Goal: Task Accomplishment & Management: Use online tool/utility

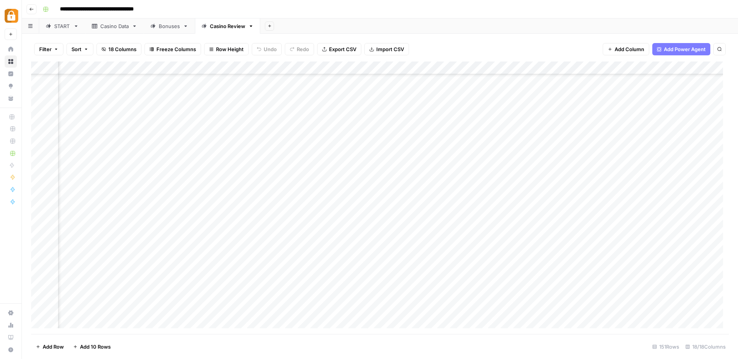
scroll to position [1733, 824]
click at [32, 8] on icon "button" at bounding box center [31, 9] width 5 height 5
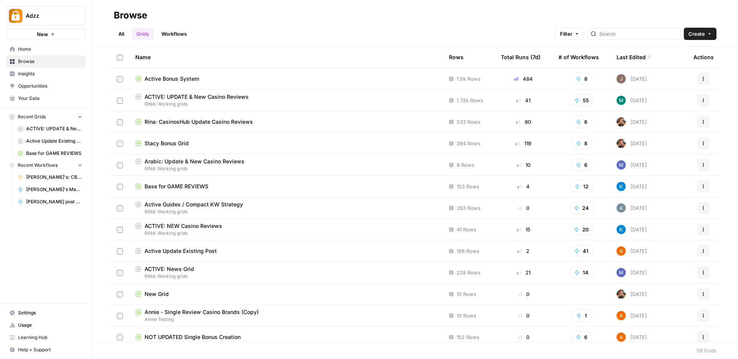
click at [195, 83] on td "Active Bonus System" at bounding box center [286, 78] width 314 height 21
click at [206, 77] on div "Active Bonus System" at bounding box center [285, 79] width 301 height 8
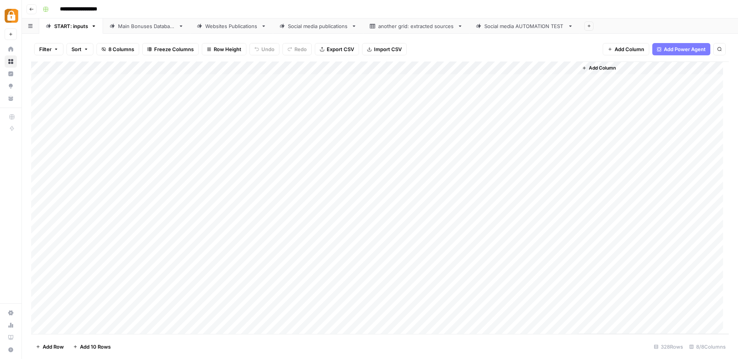
click at [561, 67] on div "Add Column" at bounding box center [380, 198] width 698 height 273
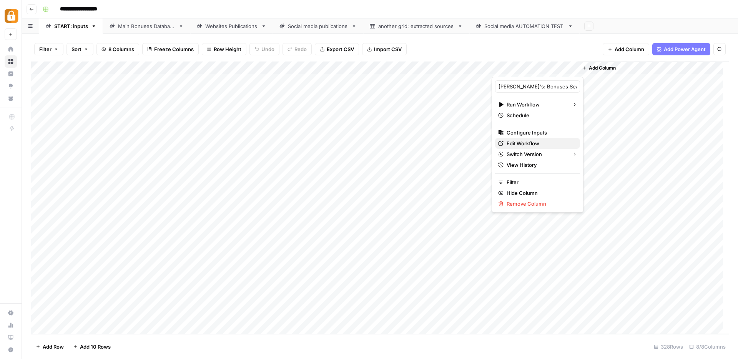
click at [525, 143] on span "Edit Workflow" at bounding box center [540, 144] width 67 height 8
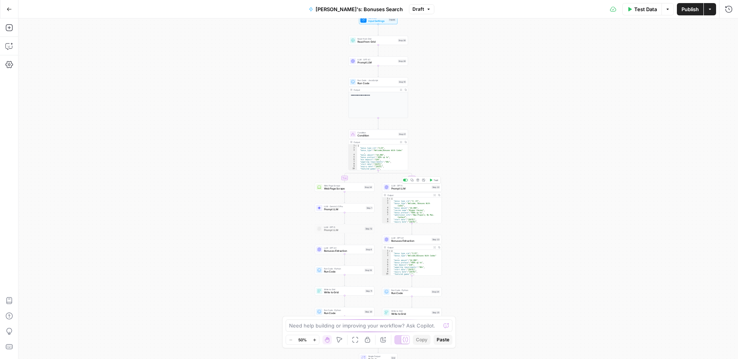
click at [394, 189] on span "Prompt LLM" at bounding box center [410, 189] width 39 height 4
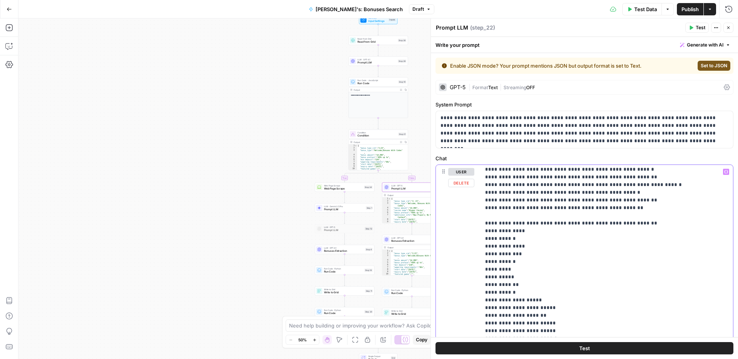
scroll to position [2071, 0]
drag, startPoint x: 485, startPoint y: 316, endPoint x: 546, endPoint y: 313, distance: 60.4
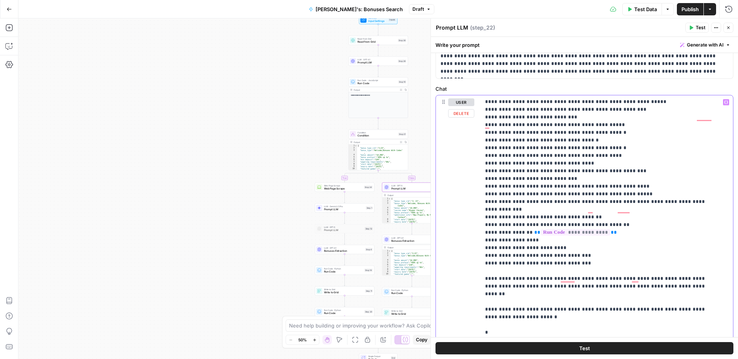
scroll to position [182, 0]
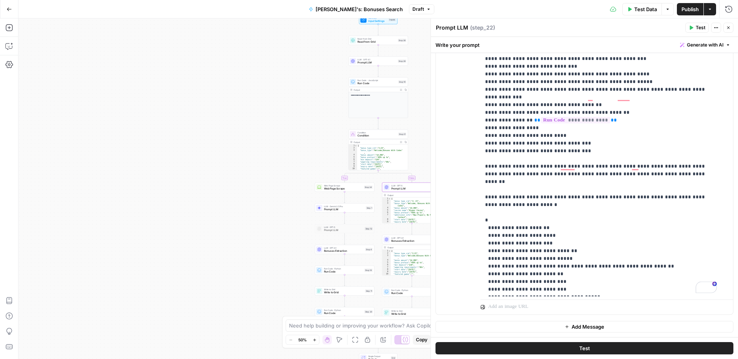
click at [687, 10] on span "Publish" at bounding box center [690, 9] width 17 height 8
click at [729, 28] on icon "button" at bounding box center [729, 28] width 3 height 3
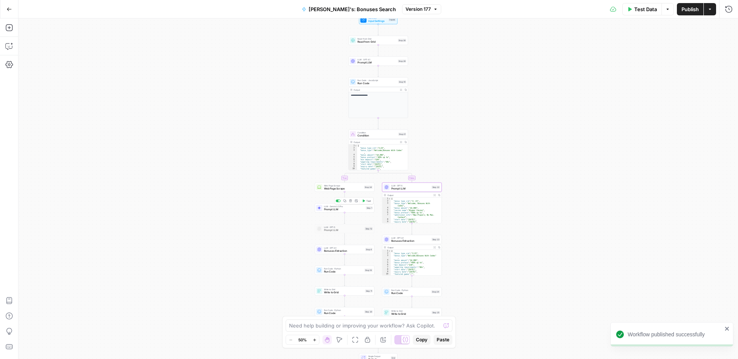
click at [345, 210] on span "Prompt LLM" at bounding box center [344, 210] width 40 height 4
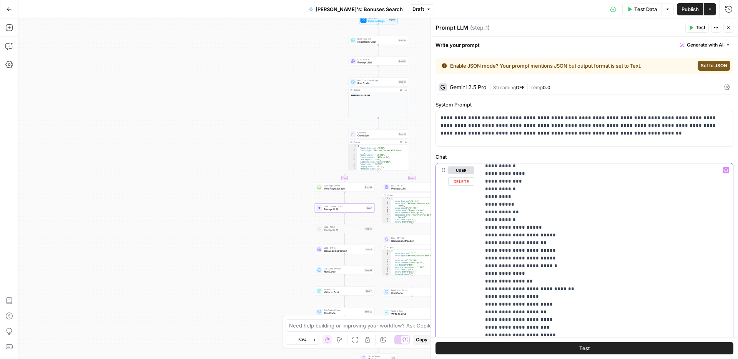
scroll to position [2588, 0]
drag, startPoint x: 544, startPoint y: 213, endPoint x: 480, endPoint y: 211, distance: 64.3
click at [481, 211] on div "**********" at bounding box center [604, 319] width 247 height 313
click at [681, 9] on button "Publish" at bounding box center [690, 9] width 27 height 12
click at [12, 10] on button "Go Back" at bounding box center [9, 9] width 14 height 14
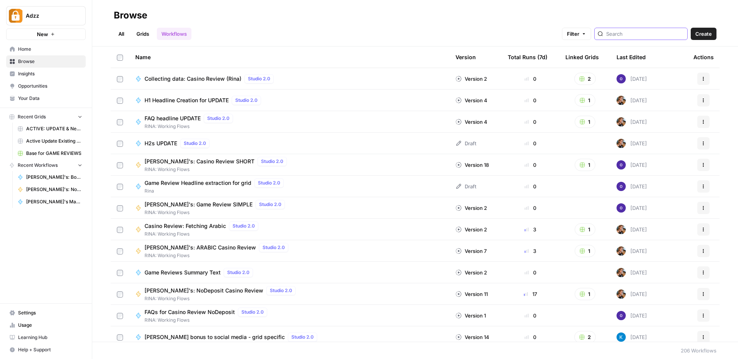
click at [661, 35] on input "search" at bounding box center [645, 34] width 78 height 8
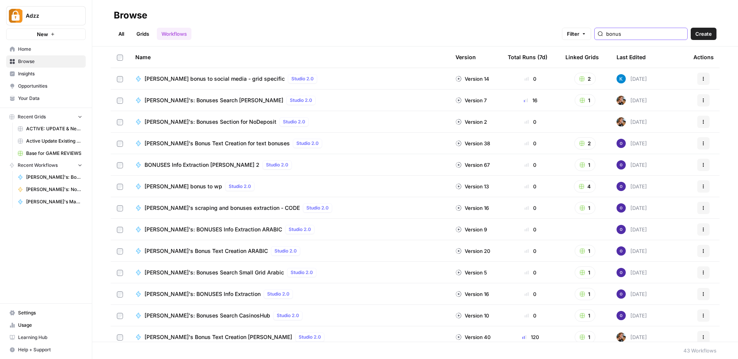
type input "bonus"
click at [189, 100] on span "[PERSON_NAME]'s: Bonuses Search [PERSON_NAME]" at bounding box center [214, 101] width 139 height 8
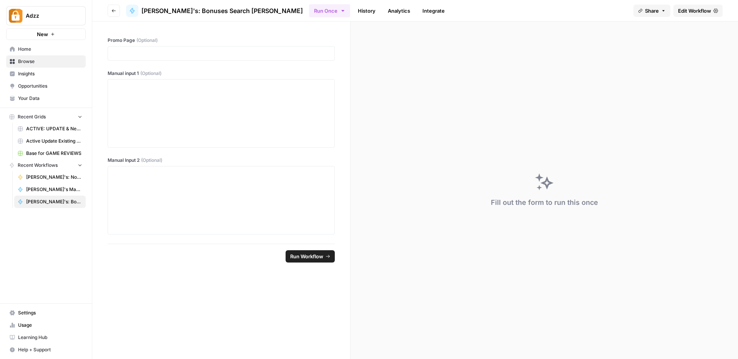
click at [709, 12] on span "Edit Workflow" at bounding box center [694, 11] width 33 height 8
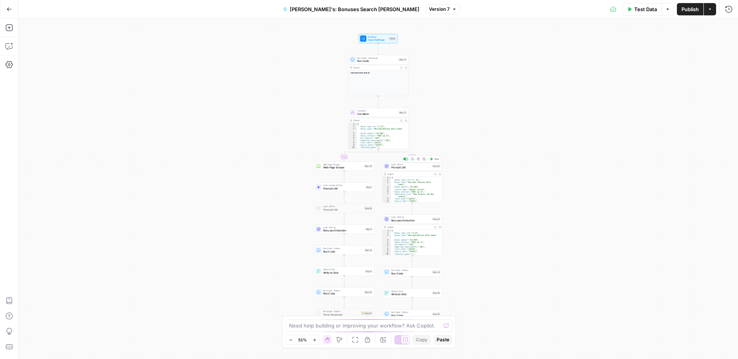
click at [395, 168] on span "Prompt LLM" at bounding box center [410, 168] width 39 height 4
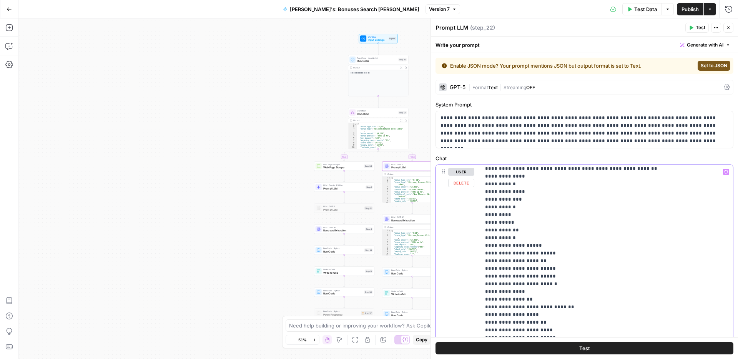
scroll to position [2095, 0]
drag, startPoint x: 538, startPoint y: 245, endPoint x: 486, endPoint y: 248, distance: 51.2
click at [343, 190] on span "Prompt LLM" at bounding box center [343, 188] width 41 height 4
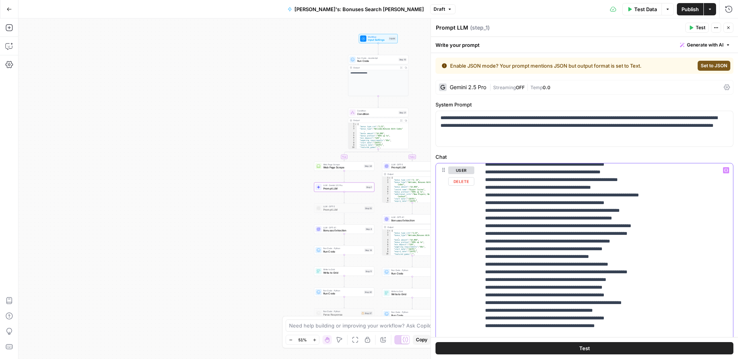
scroll to position [2051, 0]
drag, startPoint x: 598, startPoint y: 220, endPoint x: 482, endPoint y: 216, distance: 115.4
click at [482, 216] on div "**********" at bounding box center [604, 319] width 247 height 313
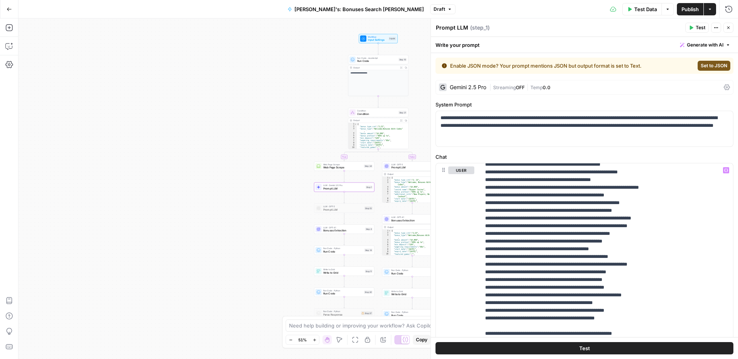
click at [693, 10] on span "Publish" at bounding box center [690, 9] width 17 height 8
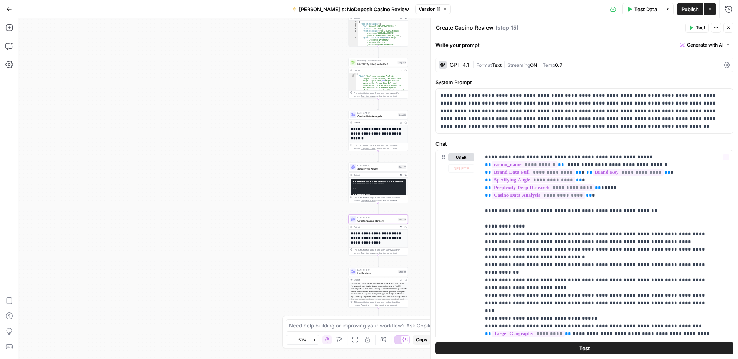
scroll to position [861, 0]
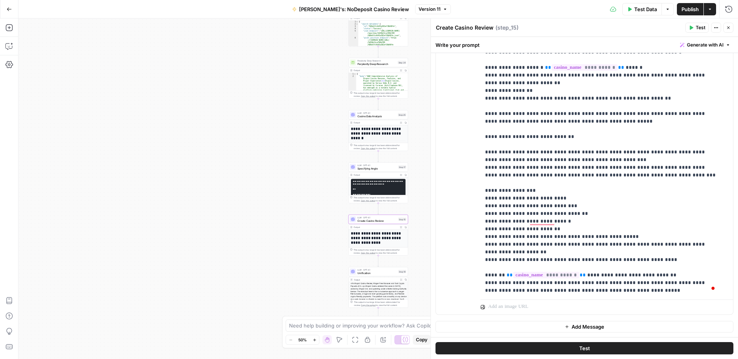
click at [727, 27] on icon "button" at bounding box center [728, 27] width 5 height 5
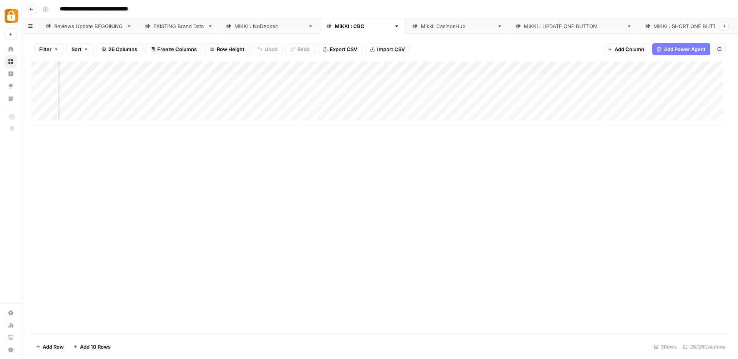
scroll to position [0, 173]
click at [458, 68] on div "Add Column" at bounding box center [380, 198] width 698 height 273
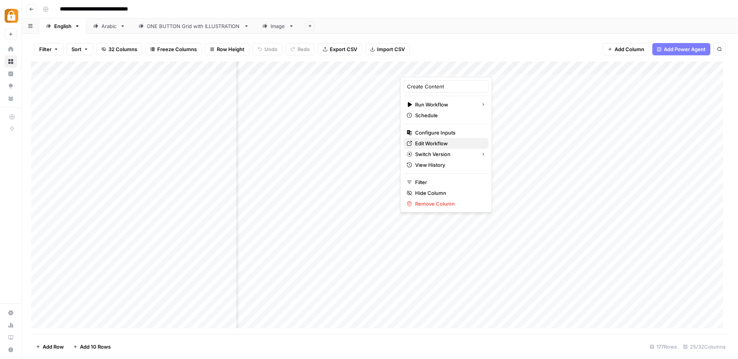
click at [432, 143] on span "Edit Workflow" at bounding box center [448, 144] width 67 height 8
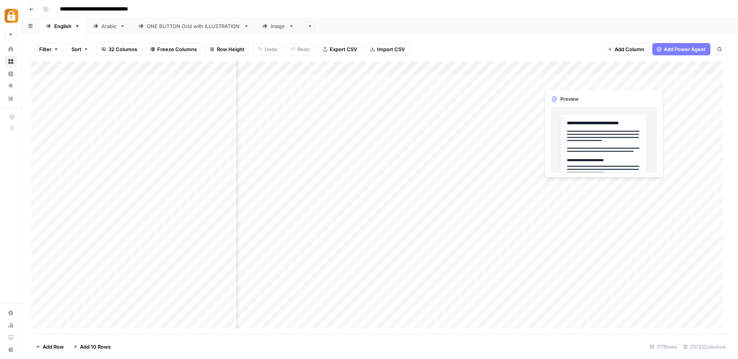
click at [567, 81] on div "Add Column" at bounding box center [380, 198] width 698 height 273
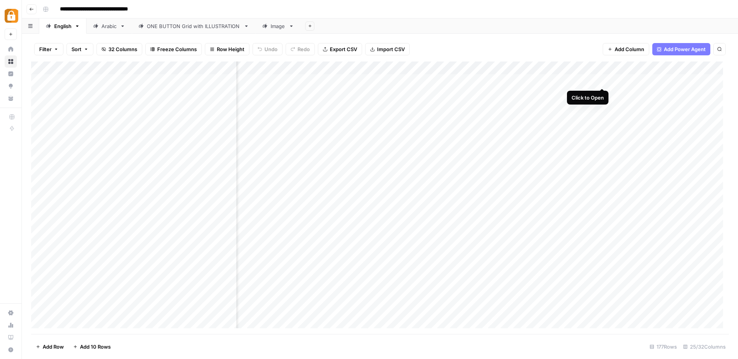
click at [602, 82] on div "Add Column" at bounding box center [380, 198] width 698 height 273
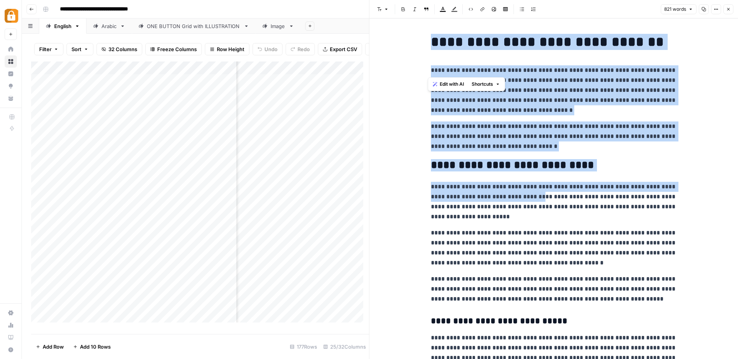
drag, startPoint x: 430, startPoint y: 41, endPoint x: 531, endPoint y: 238, distance: 222.0
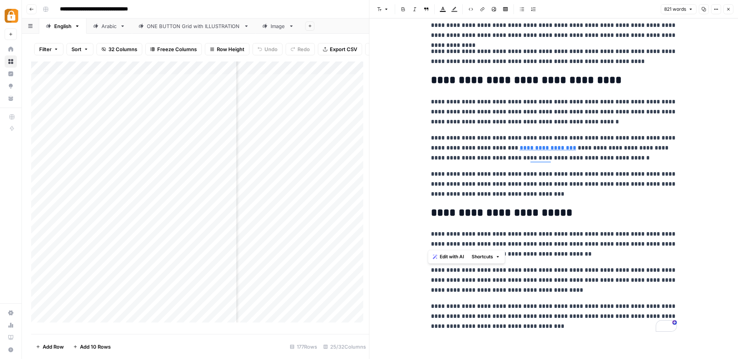
scroll to position [759, 0]
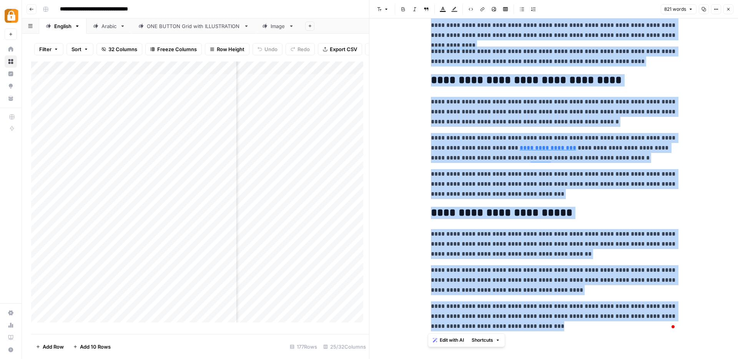
click at [561, 327] on p "**********" at bounding box center [554, 316] width 246 height 30
copy div "**********"
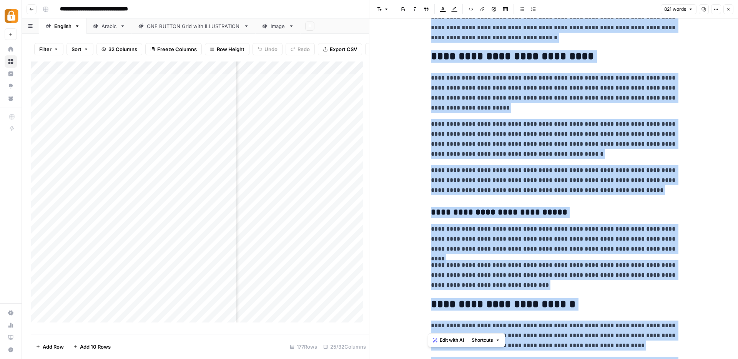
scroll to position [0, 0]
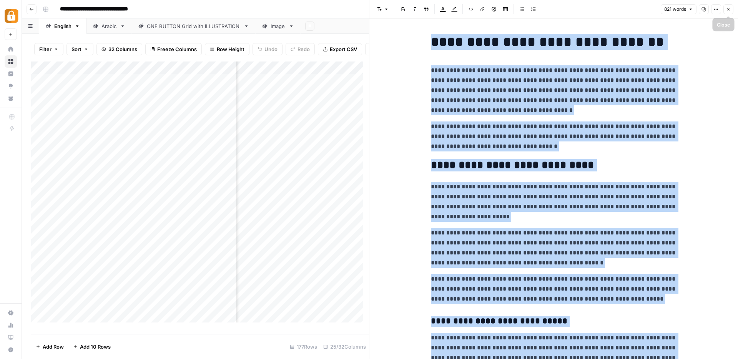
click at [731, 9] on span "Close" at bounding box center [731, 9] width 0 height 0
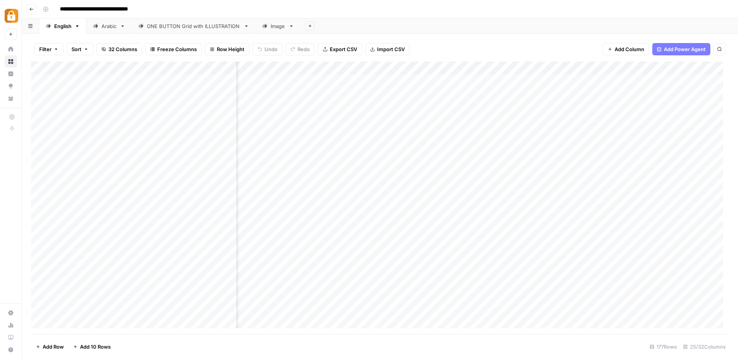
click at [622, 48] on span "Add Column" at bounding box center [630, 49] width 30 height 8
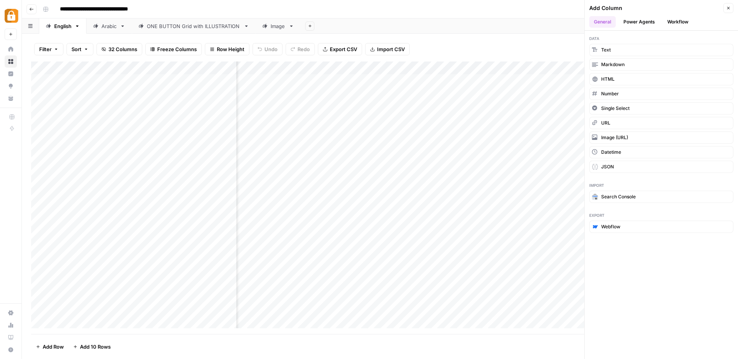
click at [671, 20] on button "Workflow" at bounding box center [678, 22] width 30 height 12
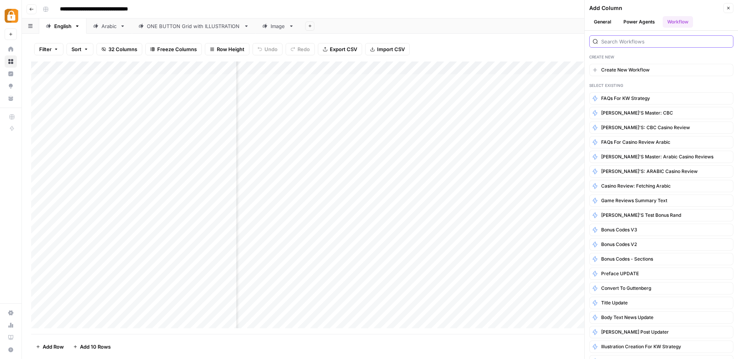
click at [653, 40] on input "search" at bounding box center [665, 42] width 129 height 8
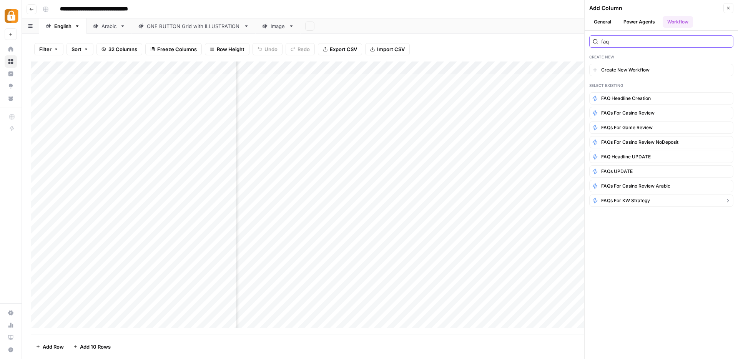
type input "faq"
click at [617, 202] on span "FAQs for KW strategy" at bounding box center [625, 200] width 49 height 7
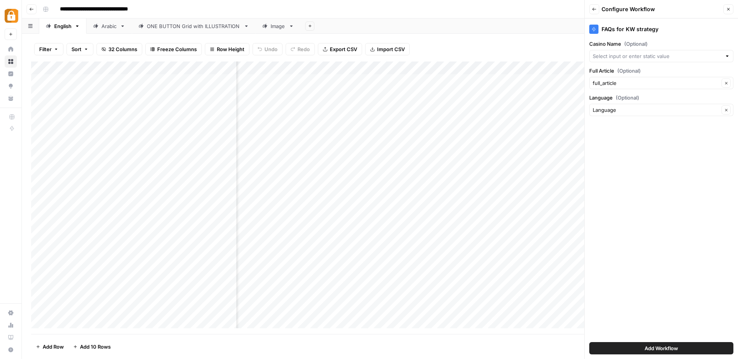
click at [674, 349] on span "Add Workflow" at bounding box center [661, 349] width 33 height 8
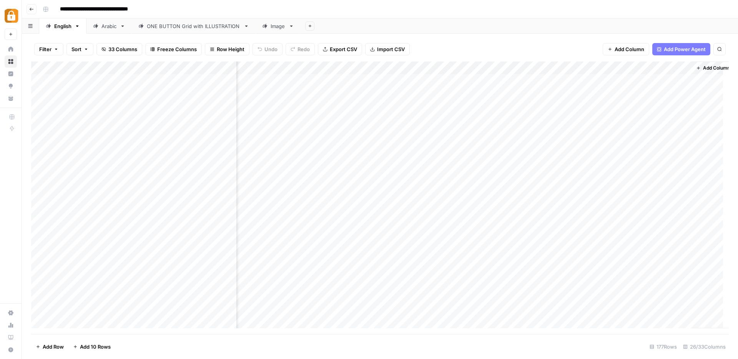
scroll to position [0, 1311]
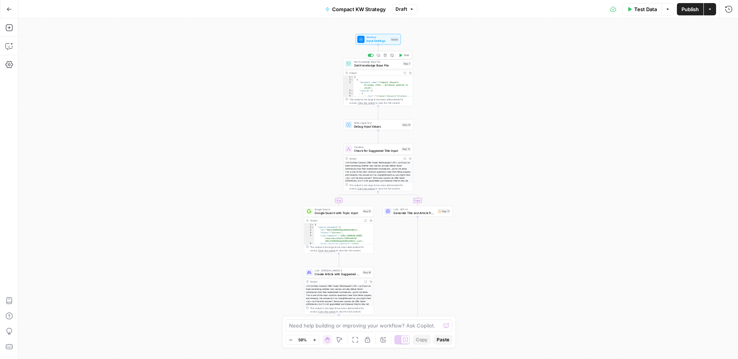
click at [377, 66] on span "Get Knowledge Base File" at bounding box center [377, 65] width 47 height 5
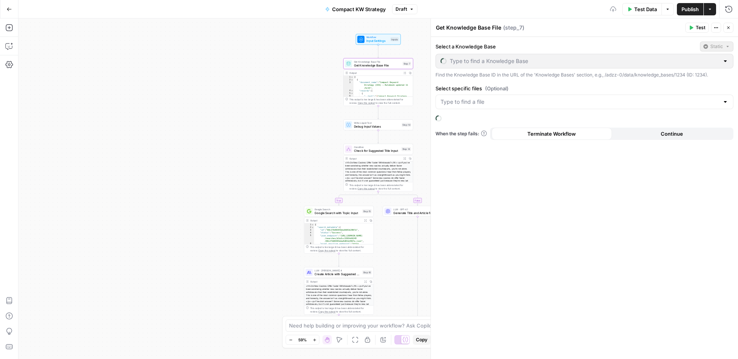
type input "Content Strategy"
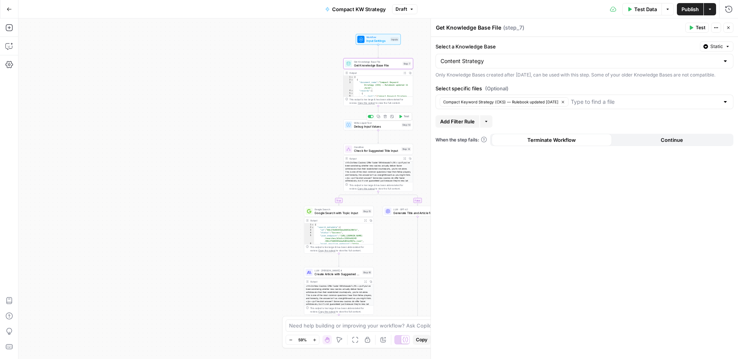
click at [384, 125] on span "Debug Input Values" at bounding box center [377, 126] width 46 height 5
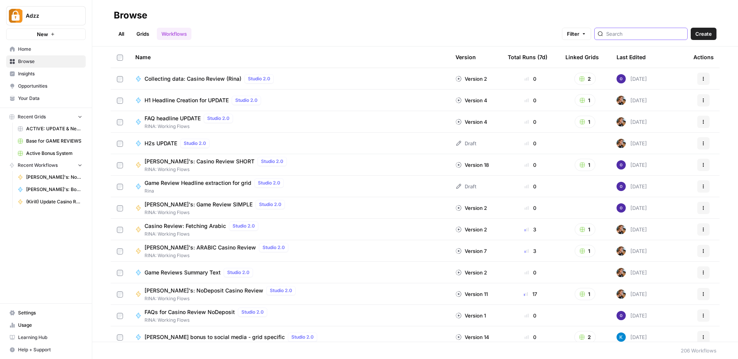
click at [635, 32] on input "search" at bounding box center [645, 34] width 78 height 8
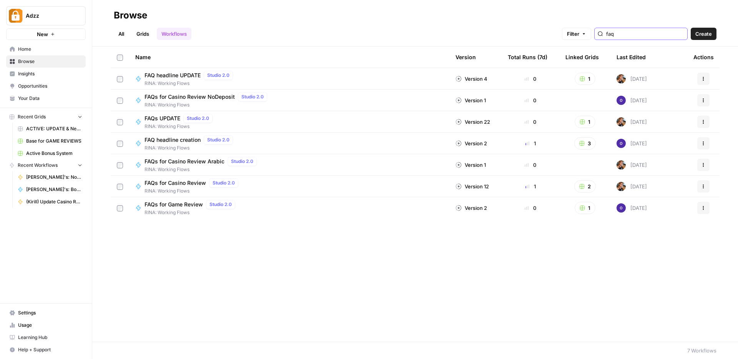
type input "faq"
click at [180, 186] on span "FAQs for Casino Review" at bounding box center [176, 183] width 62 height 8
click at [704, 186] on icon "button" at bounding box center [703, 186] width 5 height 5
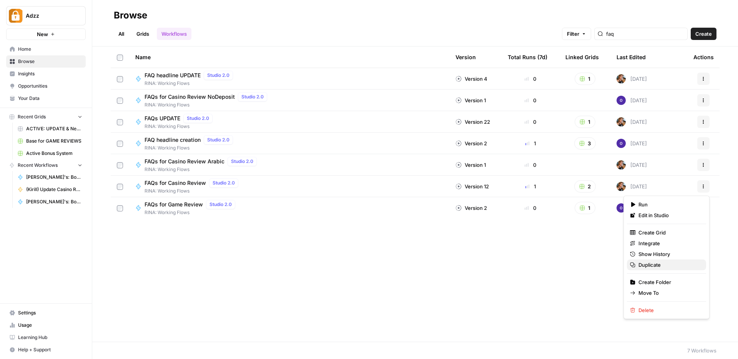
click at [645, 267] on span "Duplicate" at bounding box center [670, 265] width 62 height 8
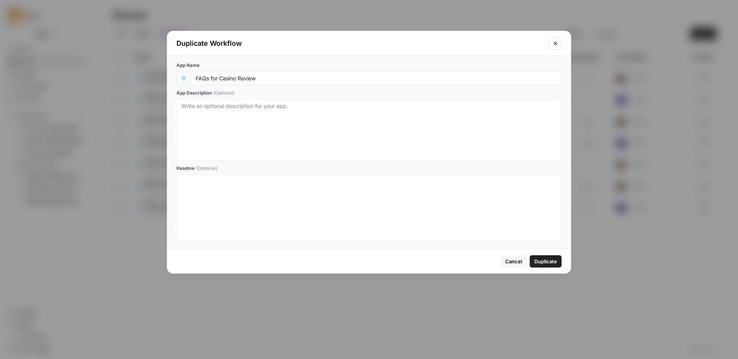
drag, startPoint x: 220, startPoint y: 78, endPoint x: 277, endPoint y: 78, distance: 56.9
click at [277, 78] on input "FAQs for Casino Review" at bounding box center [376, 78] width 361 height 7
type input "FAQs for KW strategy"
click at [550, 261] on span "Duplicate" at bounding box center [545, 262] width 23 height 8
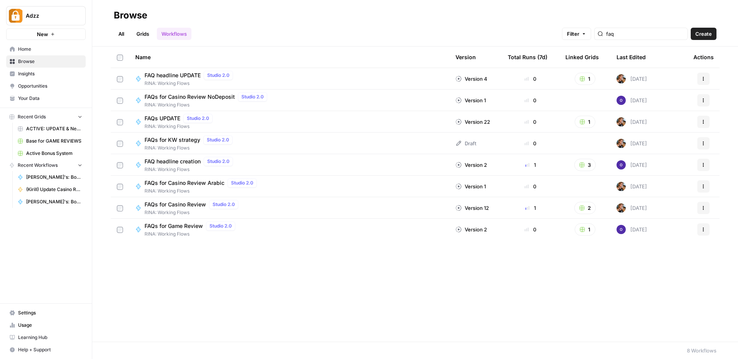
click at [272, 145] on div "FAQs for KW strategy Studio 2.0 RINA: Working Flows" at bounding box center [289, 143] width 308 height 16
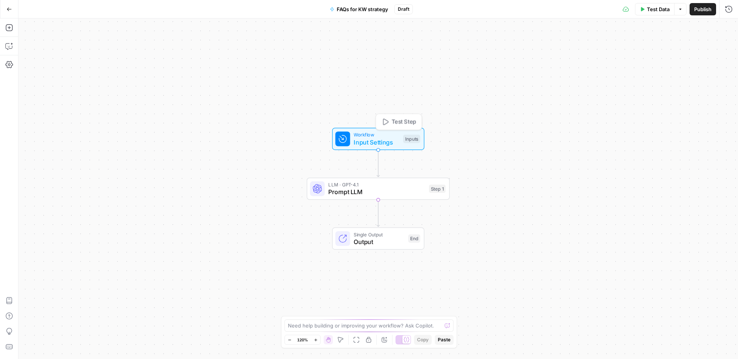
click at [366, 145] on span "Input Settings" at bounding box center [377, 142] width 46 height 9
click at [705, 78] on span "edit field" at bounding box center [703, 78] width 17 height 6
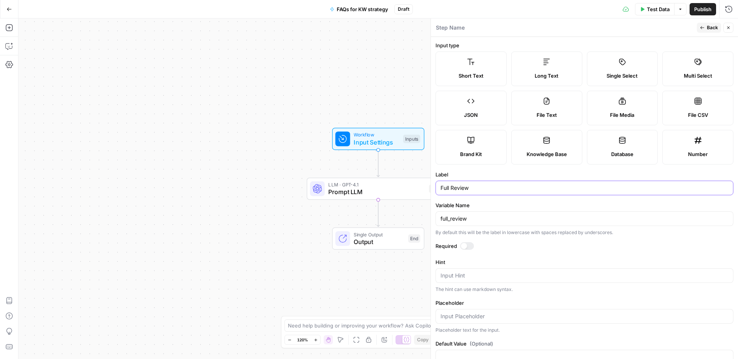
drag, startPoint x: 473, startPoint y: 190, endPoint x: 452, endPoint y: 190, distance: 21.5
click at [452, 190] on input "Full Review" at bounding box center [585, 188] width 288 height 8
type input "Full Article"
drag, startPoint x: 471, startPoint y: 218, endPoint x: 451, endPoint y: 220, distance: 19.3
click at [451, 220] on input "full_review" at bounding box center [585, 219] width 288 height 8
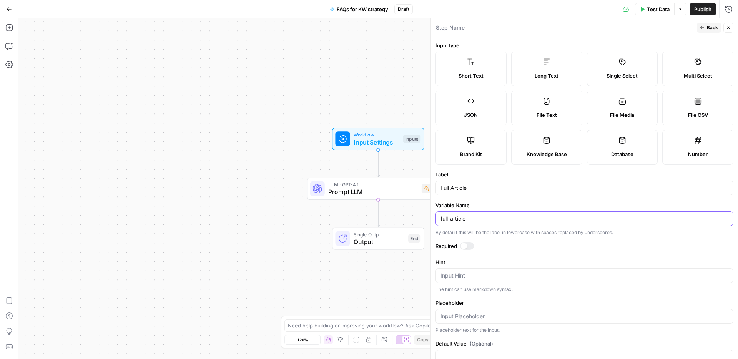
type input "full_article"
click at [706, 9] on span "Publish" at bounding box center [702, 9] width 17 height 8
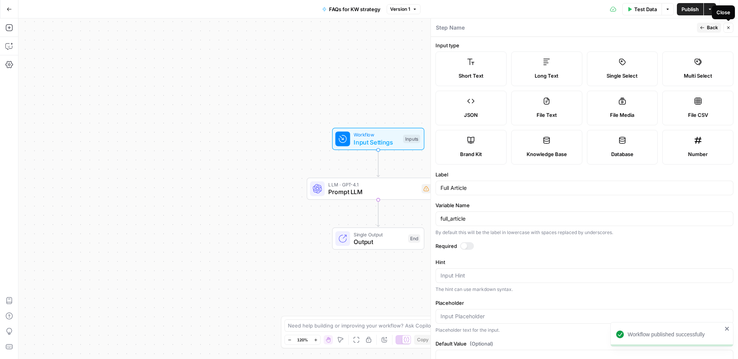
click at [728, 28] on icon "button" at bounding box center [728, 27] width 5 height 5
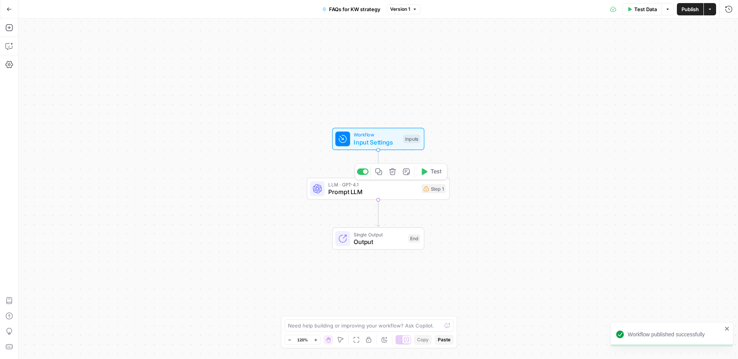
click at [374, 191] on span "Prompt LLM" at bounding box center [373, 191] width 90 height 9
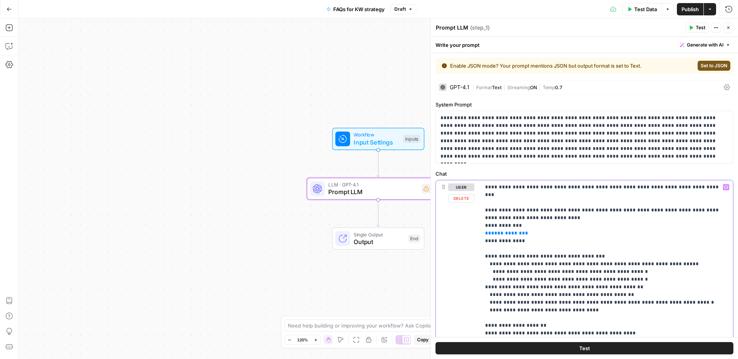
drag, startPoint x: 514, startPoint y: 216, endPoint x: 499, endPoint y: 219, distance: 16.0
click at [499, 219] on p "**********" at bounding box center [604, 287] width 238 height 208
drag, startPoint x: 500, startPoint y: 233, endPoint x: 514, endPoint y: 230, distance: 13.7
click at [514, 230] on p "**********" at bounding box center [604, 287] width 238 height 208
drag, startPoint x: 525, startPoint y: 226, endPoint x: 485, endPoint y: 226, distance: 40.0
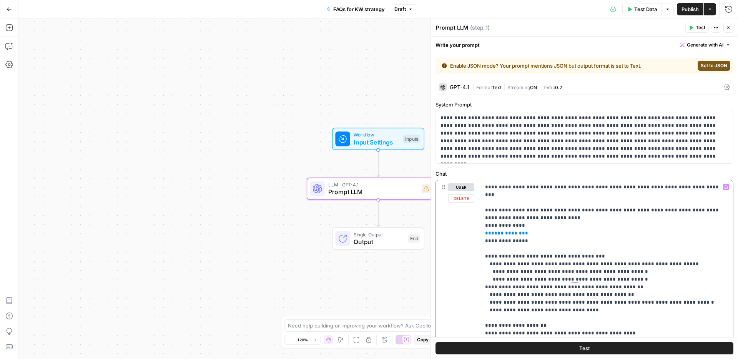
click at [485, 226] on p "**********" at bounding box center [604, 287] width 238 height 208
click at [724, 188] on icon "button" at bounding box center [726, 187] width 4 height 4
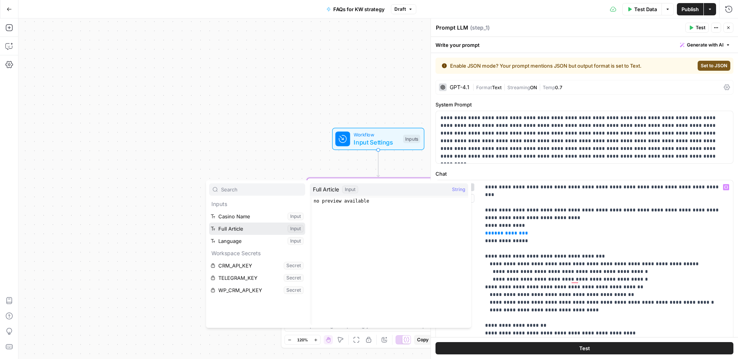
click at [259, 231] on button "Select variable Full Article" at bounding box center [257, 229] width 96 height 12
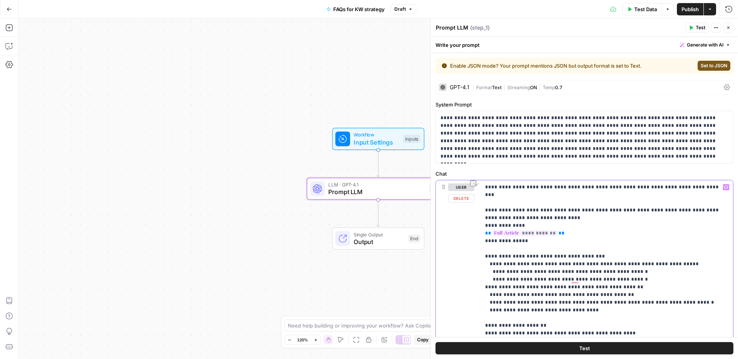
drag, startPoint x: 598, startPoint y: 188, endPoint x: 628, endPoint y: 187, distance: 30.0
click at [628, 187] on p "**********" at bounding box center [604, 287] width 238 height 208
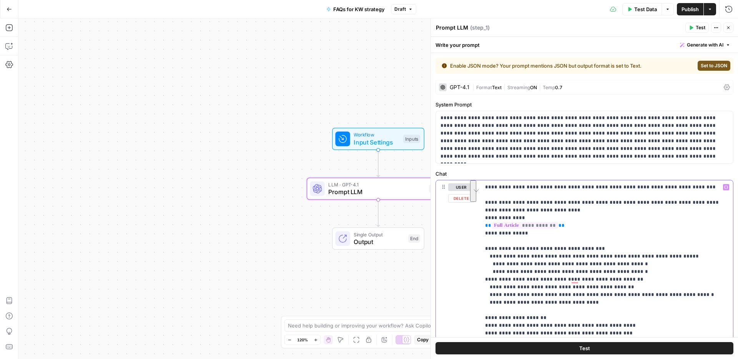
drag, startPoint x: 486, startPoint y: 256, endPoint x: 629, endPoint y: 276, distance: 144.5
click at [629, 276] on p "**********" at bounding box center [604, 287] width 238 height 208
click at [536, 261] on p "**********" at bounding box center [604, 287] width 238 height 208
drag, startPoint x: 493, startPoint y: 256, endPoint x: 647, endPoint y: 270, distance: 154.1
click at [647, 270] on p "**********" at bounding box center [604, 287] width 238 height 208
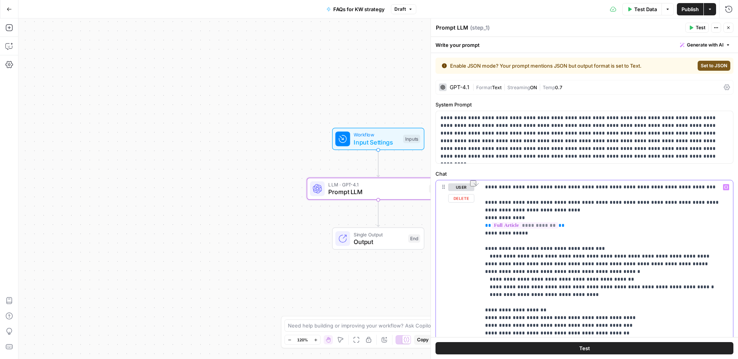
drag, startPoint x: 579, startPoint y: 273, endPoint x: 619, endPoint y: 271, distance: 40.4
click at [619, 271] on p "**********" at bounding box center [604, 283] width 238 height 200
click at [633, 274] on p "**********" at bounding box center [604, 283] width 238 height 200
click at [586, 271] on p "**********" at bounding box center [604, 283] width 238 height 200
drag, startPoint x: 587, startPoint y: 271, endPoint x: 624, endPoint y: 270, distance: 36.9
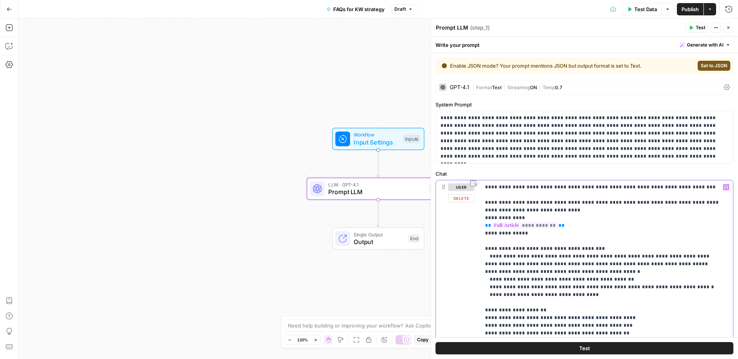
click at [624, 270] on p "**********" at bounding box center [604, 283] width 238 height 200
drag, startPoint x: 486, startPoint y: 271, endPoint x: 638, endPoint y: 272, distance: 152.3
click at [638, 272] on p "**********" at bounding box center [604, 283] width 238 height 200
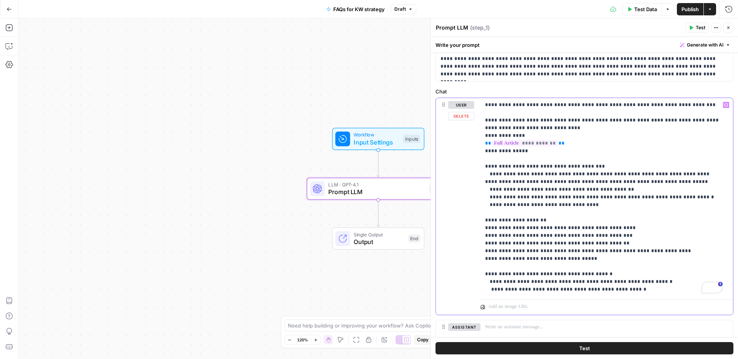
scroll to position [89, 0]
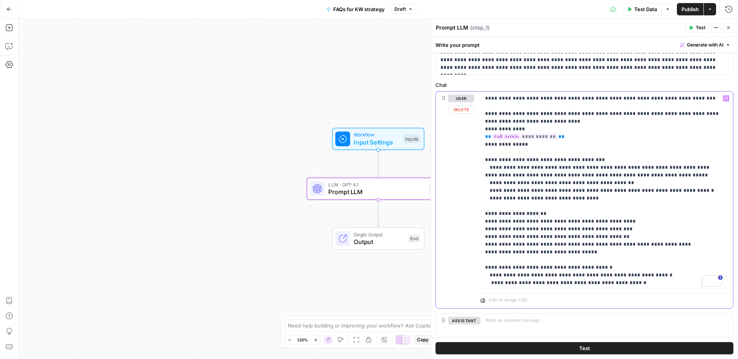
drag, startPoint x: 570, startPoint y: 230, endPoint x: 585, endPoint y: 228, distance: 15.5
click at [585, 228] on p "**********" at bounding box center [604, 191] width 238 height 192
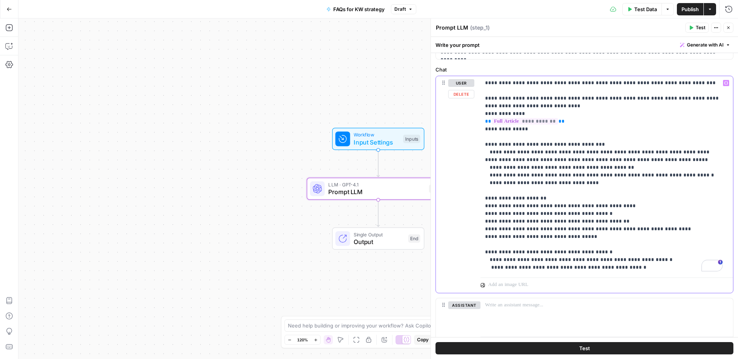
scroll to position [114, 0]
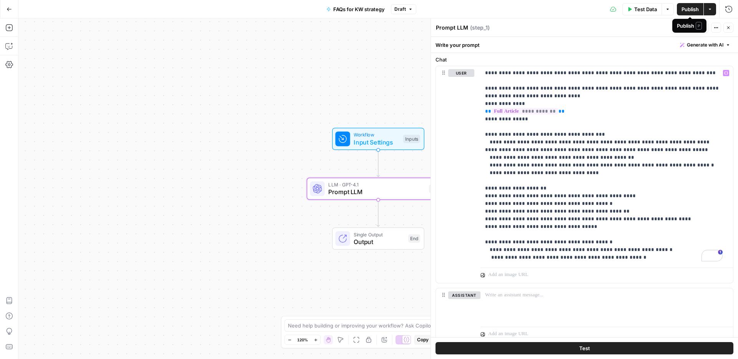
click at [694, 8] on span "Publish" at bounding box center [690, 9] width 17 height 8
